Goal: Task Accomplishment & Management: Manage account settings

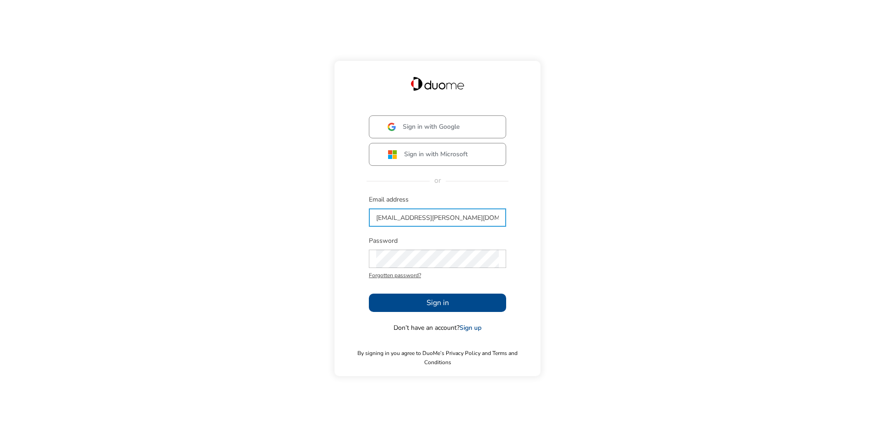
type input "[EMAIL_ADDRESS][PERSON_NAME][DOMAIN_NAME]"
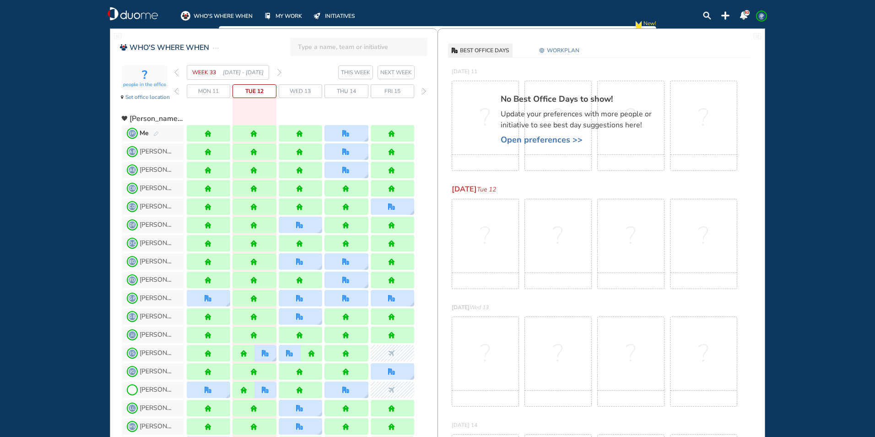
click at [280, 73] on img "forward week" at bounding box center [279, 72] width 4 height 7
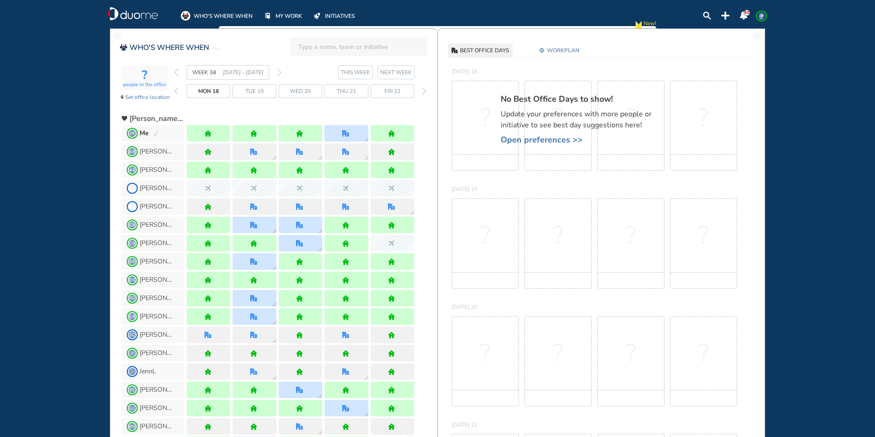
click at [280, 73] on img "forward week" at bounding box center [279, 72] width 4 height 7
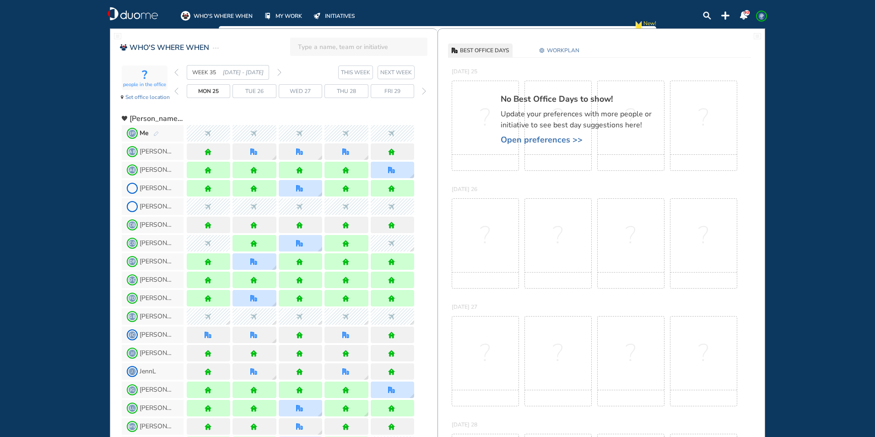
click at [280, 73] on img "forward week" at bounding box center [279, 72] width 4 height 7
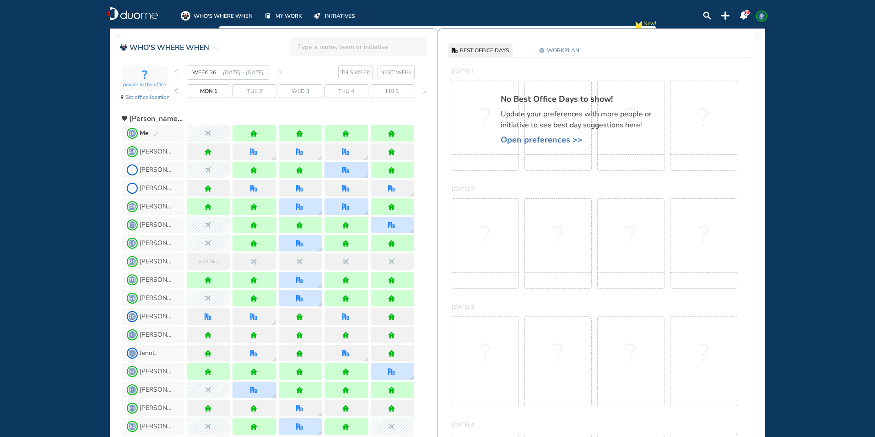
click at [280, 73] on img "forward week" at bounding box center [279, 72] width 4 height 7
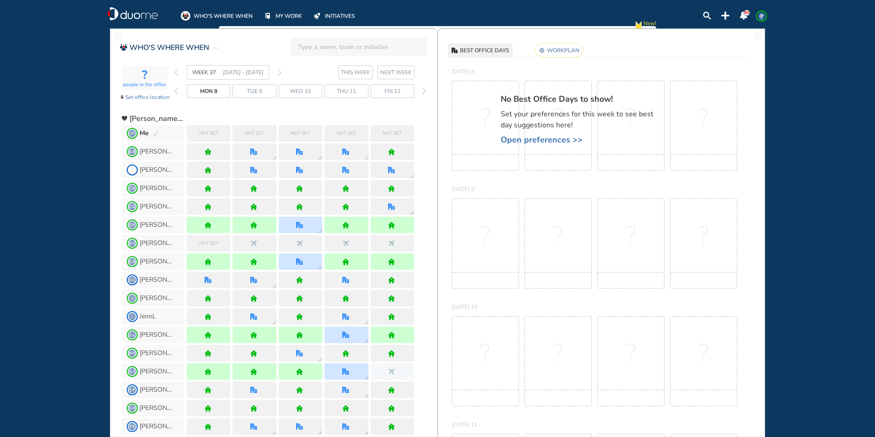
click at [554, 49] on rect at bounding box center [560, 50] width 48 height 14
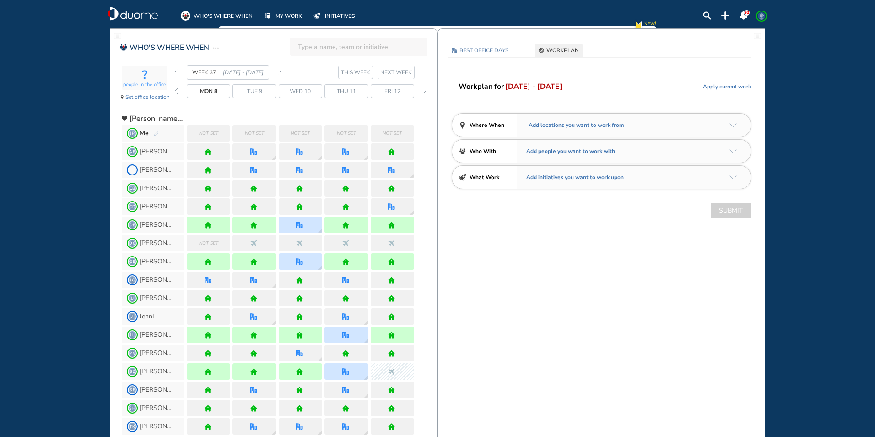
drag, startPoint x: 729, startPoint y: 128, endPoint x: 734, endPoint y: 126, distance: 5.4
click at [732, 127] on div "Add locations you want to work from" at bounding box center [633, 125] width 233 height 23
click at [734, 126] on img "arrow-down-a5b4c4" at bounding box center [733, 125] width 7 height 4
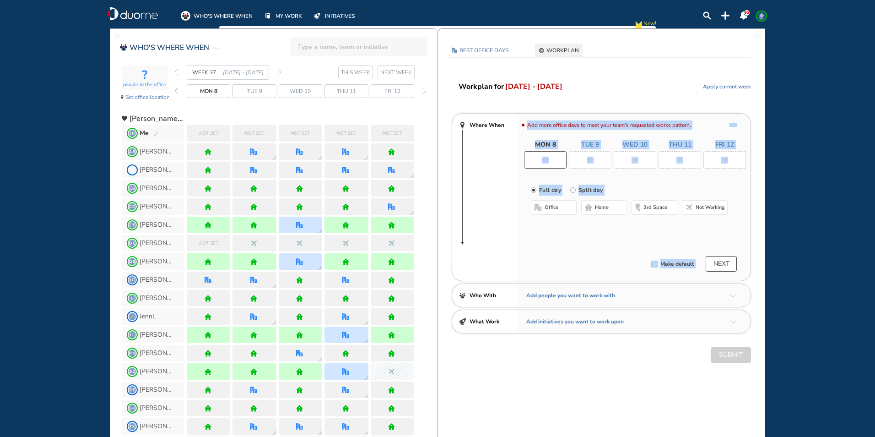
drag, startPoint x: 594, startPoint y: 213, endPoint x: 601, endPoint y: 186, distance: 27.9
click at [594, 213] on button "home" at bounding box center [604, 207] width 46 height 15
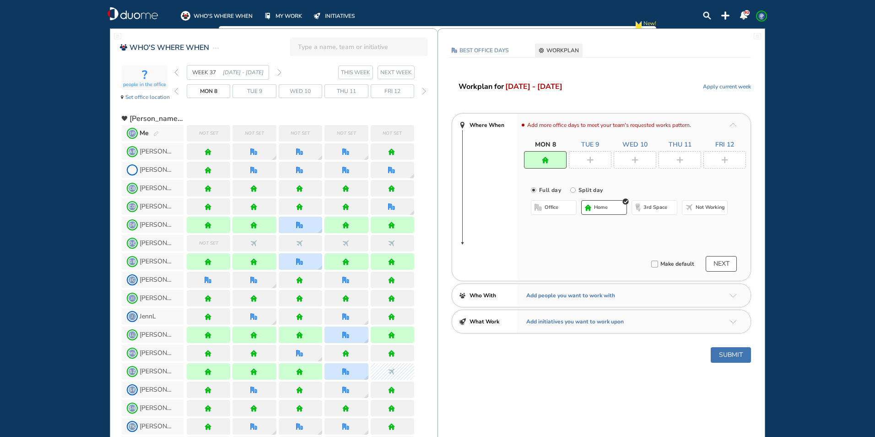
click at [597, 162] on div at bounding box center [590, 159] width 43 height 17
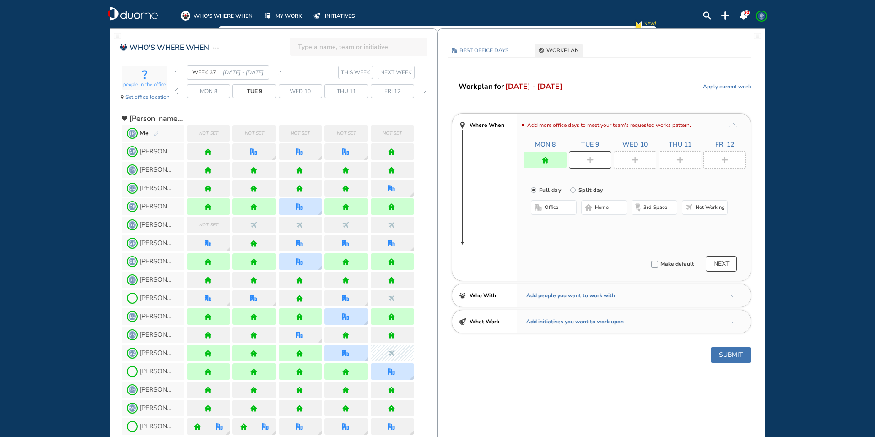
click at [604, 208] on span "home" at bounding box center [602, 207] width 14 height 7
click at [635, 165] on div at bounding box center [635, 159] width 43 height 17
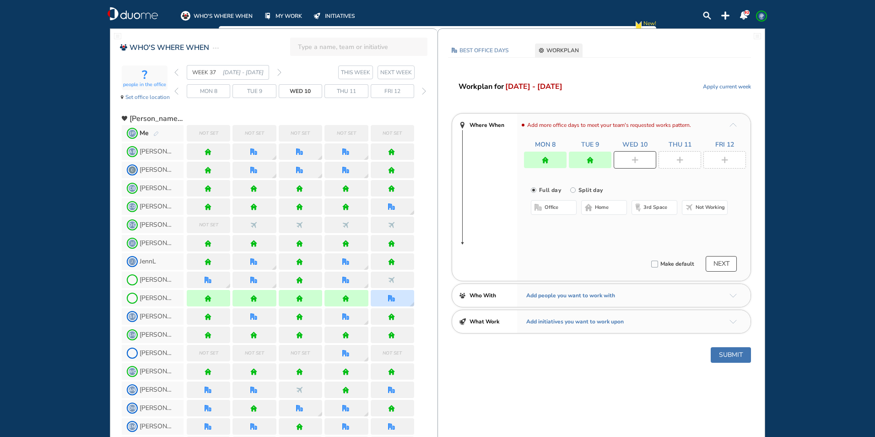
click at [613, 209] on button "home" at bounding box center [604, 207] width 46 height 15
click at [679, 157] on img "plus-rounded-bdbdbd" at bounding box center [680, 160] width 7 height 7
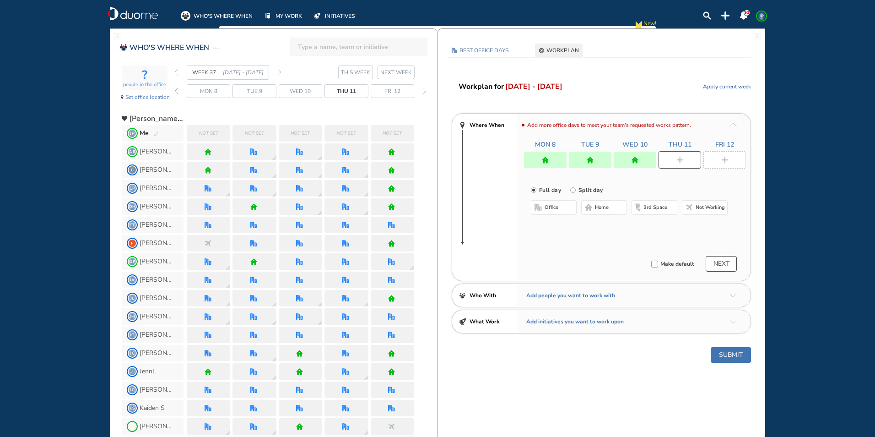
click at [553, 208] on span "office" at bounding box center [552, 207] width 14 height 7
click at [562, 226] on button "Select location" at bounding box center [555, 225] width 37 height 9
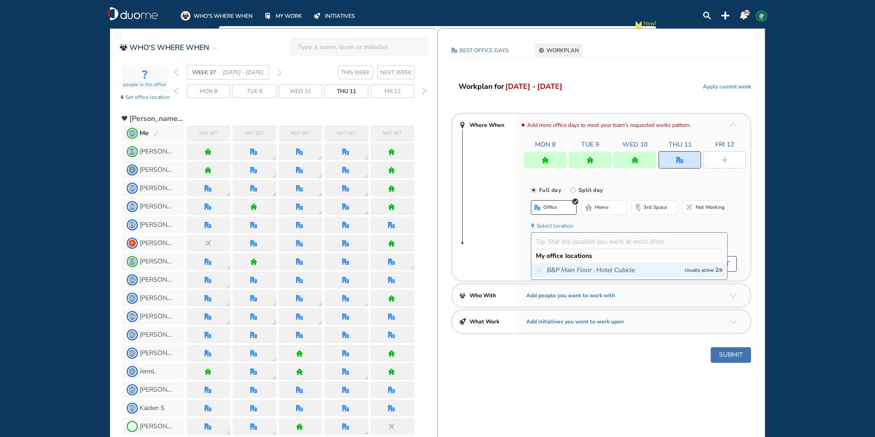
click at [593, 271] on icon "Main Floor ," at bounding box center [578, 270] width 34 height 9
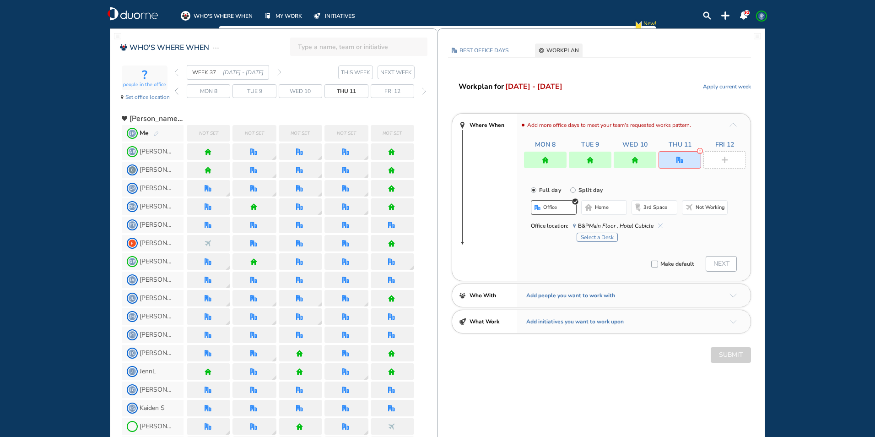
click at [612, 235] on button "Select a Desk" at bounding box center [597, 237] width 41 height 9
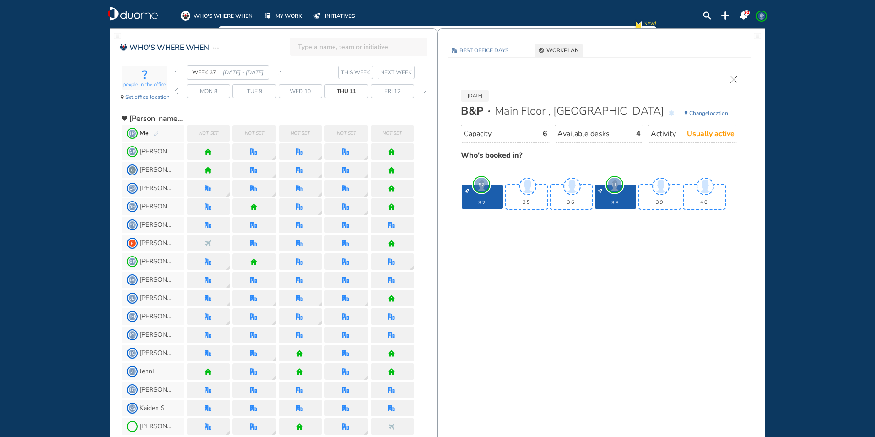
click at [734, 80] on img "cross-thin" at bounding box center [734, 79] width 7 height 7
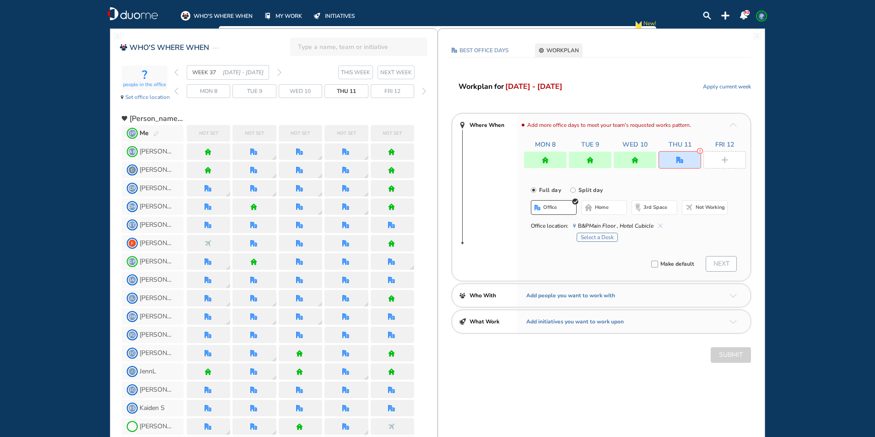
click at [632, 162] on img "home" at bounding box center [635, 160] width 7 height 7
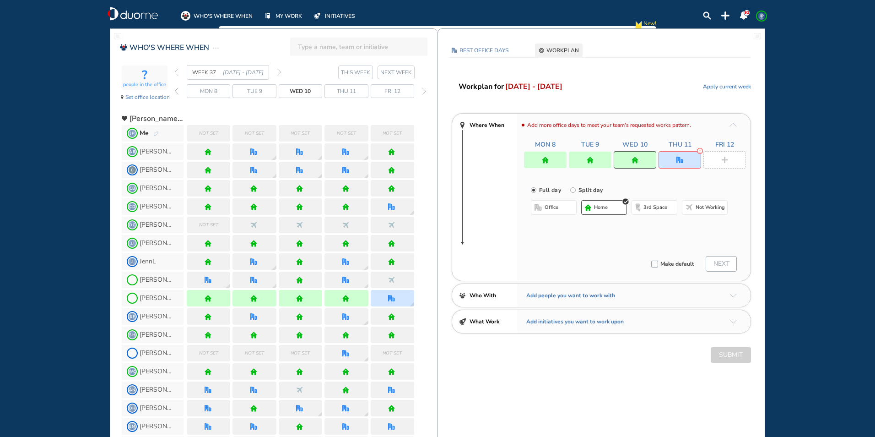
click at [564, 204] on button "office" at bounding box center [554, 207] width 46 height 15
click at [560, 228] on button "Select location" at bounding box center [555, 225] width 37 height 9
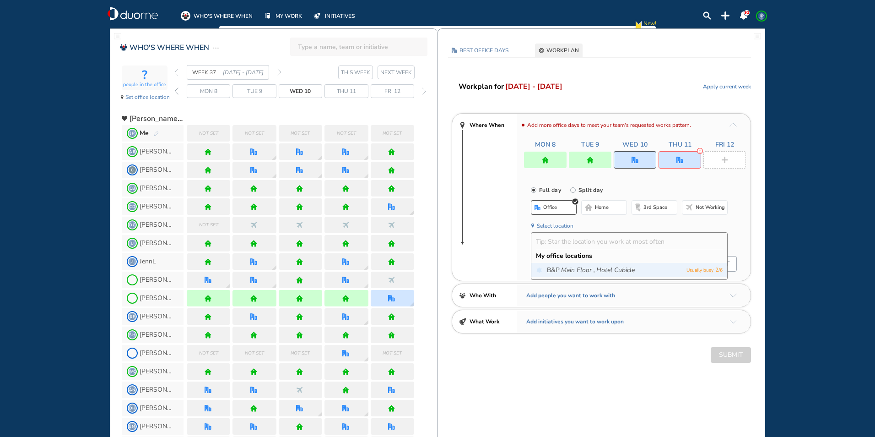
click at [587, 274] on icon "Main Floor ," at bounding box center [578, 270] width 34 height 9
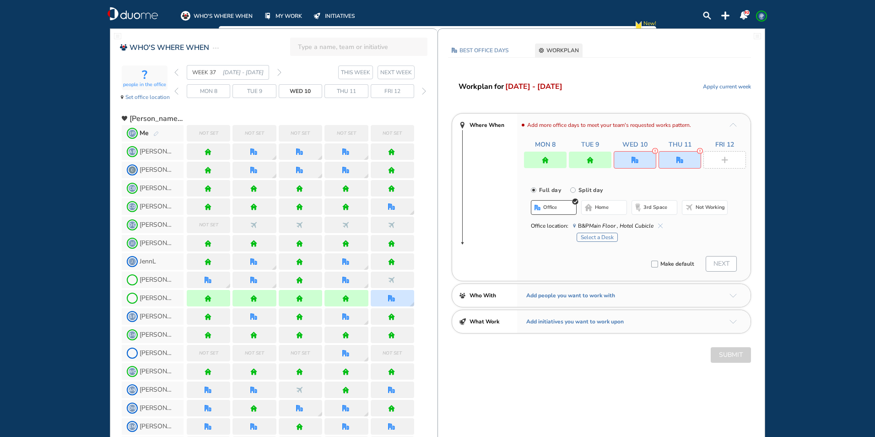
click at [595, 236] on button "Select a Desk" at bounding box center [597, 237] width 41 height 9
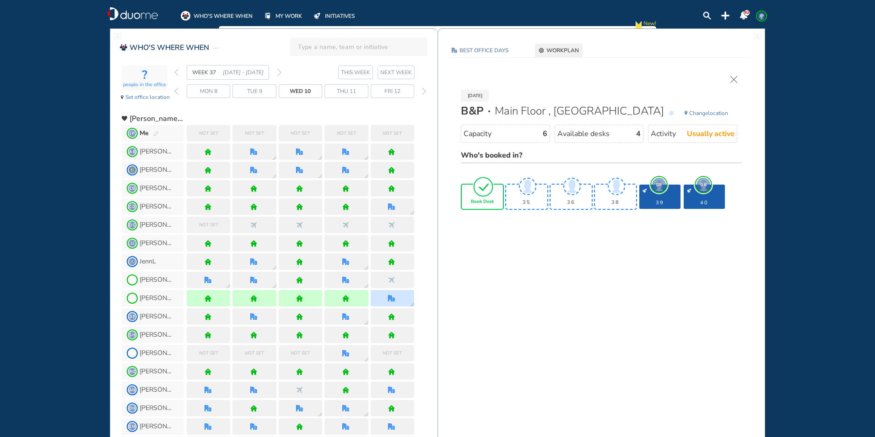
click at [490, 202] on span "Book Desk" at bounding box center [482, 201] width 23 height 5
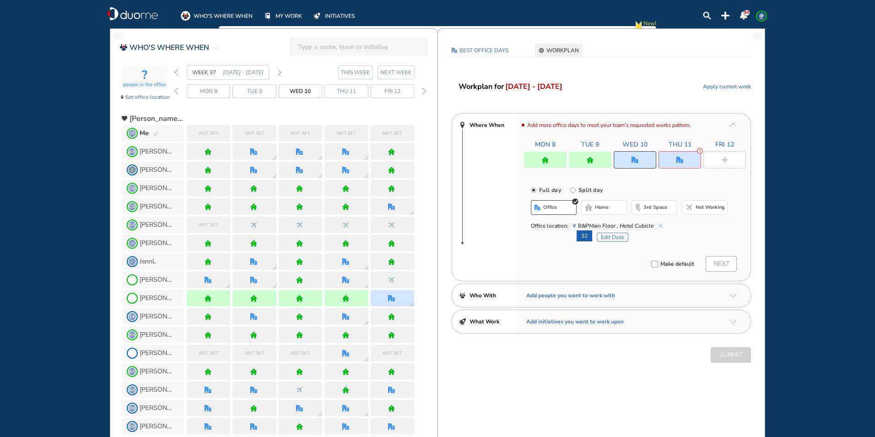
click at [695, 158] on div at bounding box center [680, 159] width 43 height 17
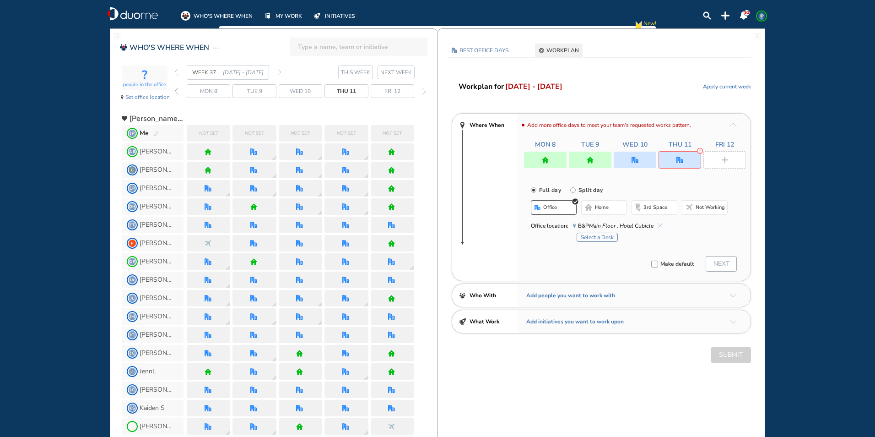
click at [609, 208] on span "home" at bounding box center [602, 207] width 14 height 7
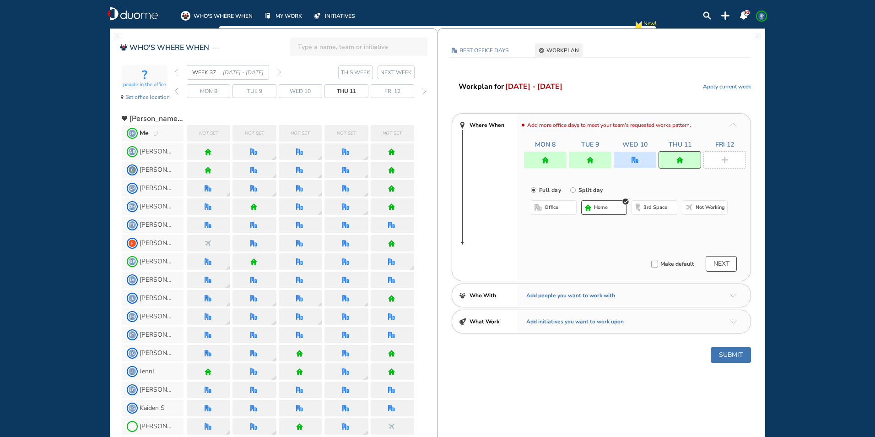
click at [743, 153] on div at bounding box center [725, 159] width 43 height 17
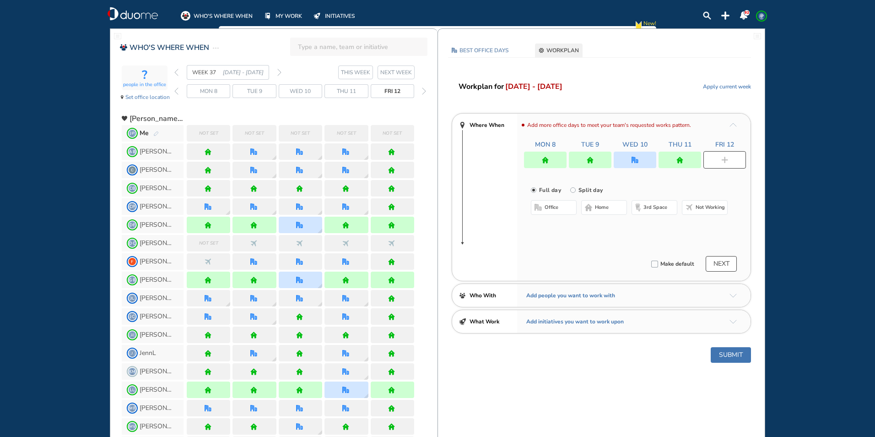
click at [603, 215] on div "office home 3rd space Not working" at bounding box center [629, 208] width 197 height 16
click at [603, 211] on button "home" at bounding box center [604, 207] width 46 height 15
click at [730, 354] on button "Submit" at bounding box center [731, 355] width 40 height 16
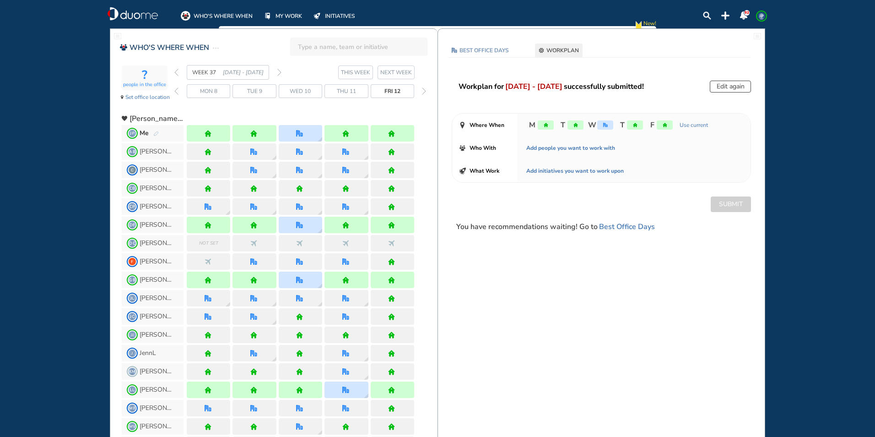
click at [177, 90] on img "back day" at bounding box center [176, 90] width 4 height 7
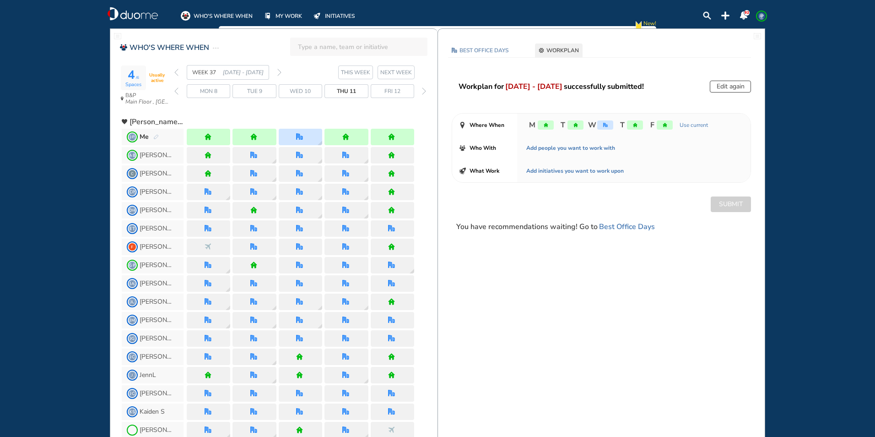
click at [176, 76] on div "WEEK 37 [DATE] - [DATE]" at bounding box center [227, 72] width 107 height 15
click at [177, 74] on img "back week" at bounding box center [176, 72] width 4 height 7
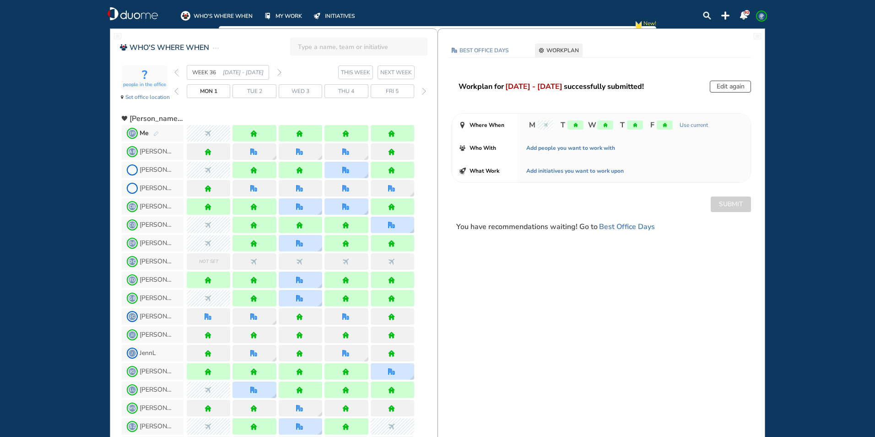
click at [177, 74] on img "back week" at bounding box center [176, 72] width 4 height 7
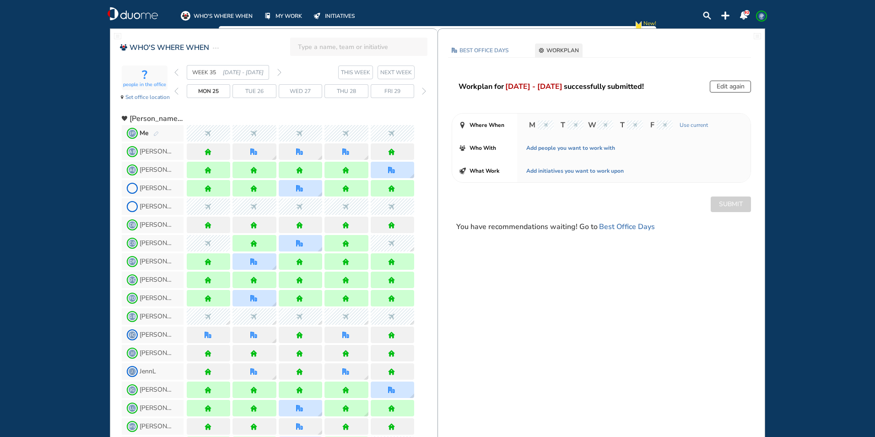
click at [177, 74] on img "back week" at bounding box center [176, 72] width 4 height 7
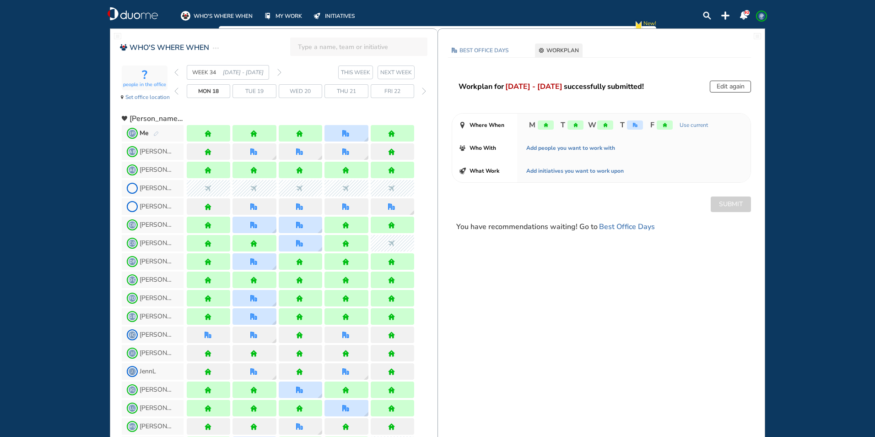
click at [278, 73] on img "forward week" at bounding box center [279, 72] width 4 height 7
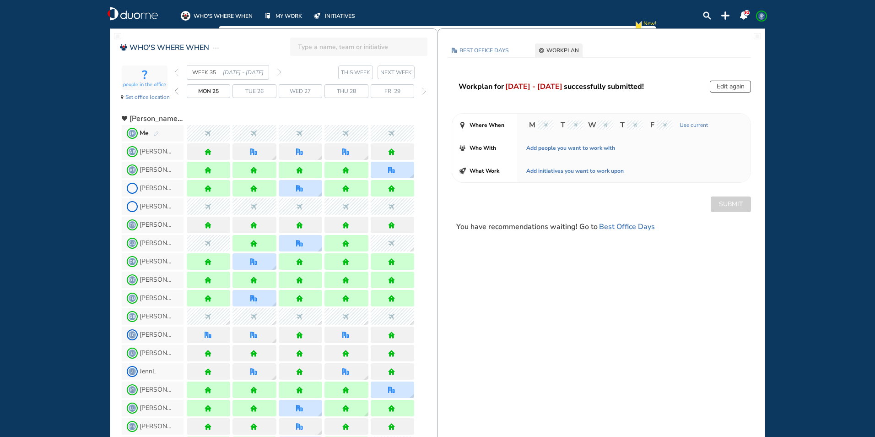
click at [278, 73] on img "forward week" at bounding box center [279, 72] width 4 height 7
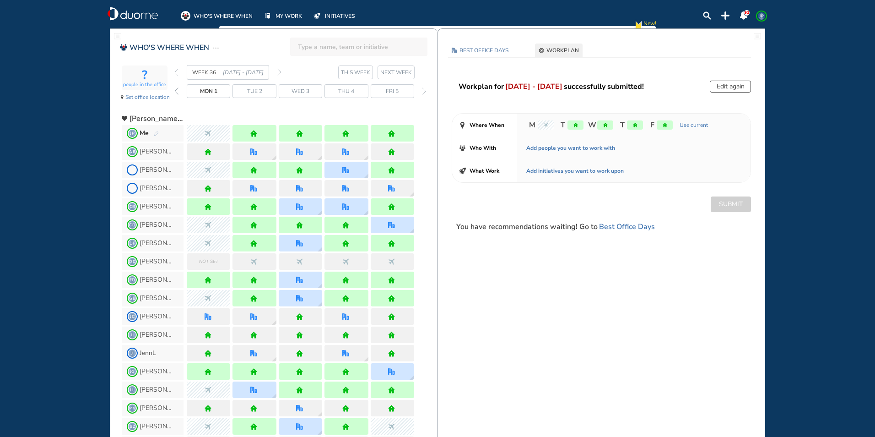
click at [278, 73] on img "forward week" at bounding box center [279, 72] width 4 height 7
